Goal: Find contact information

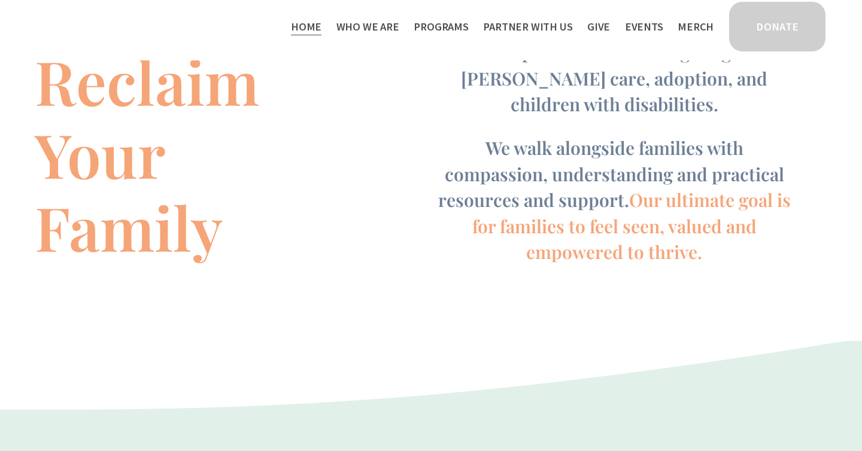
scroll to position [840, 0]
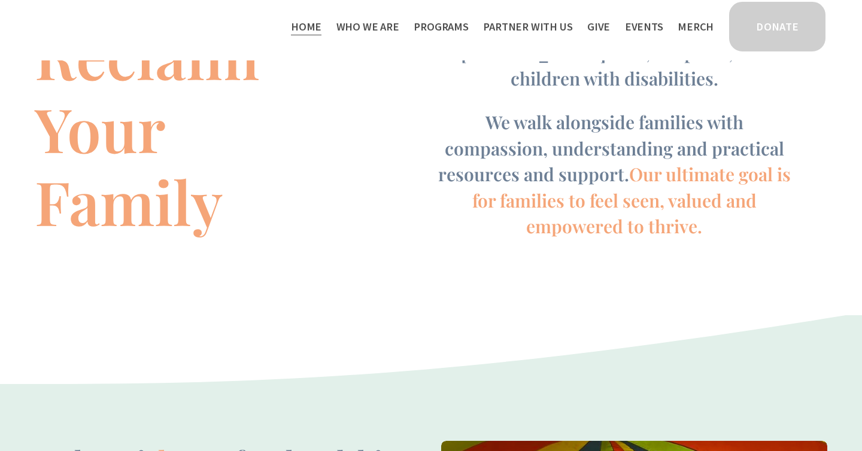
click at [0, 0] on span "Contact" at bounding box center [0, 0] width 0 height 0
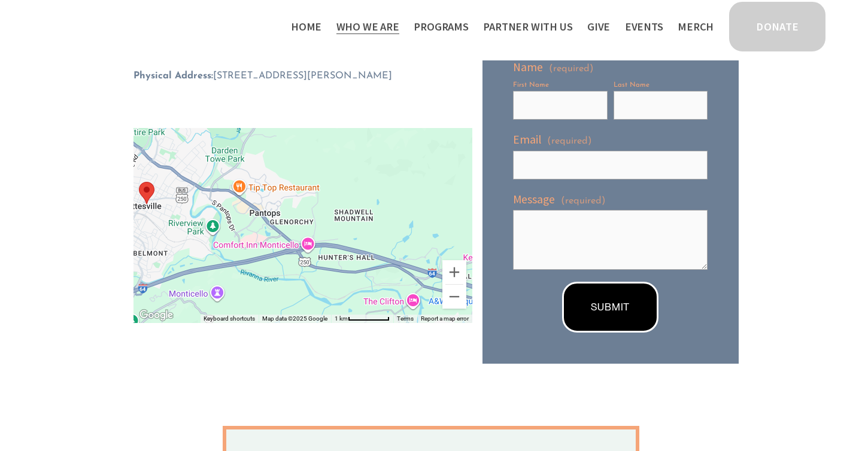
scroll to position [326, 0]
